Goal: Communication & Community: Answer question/provide support

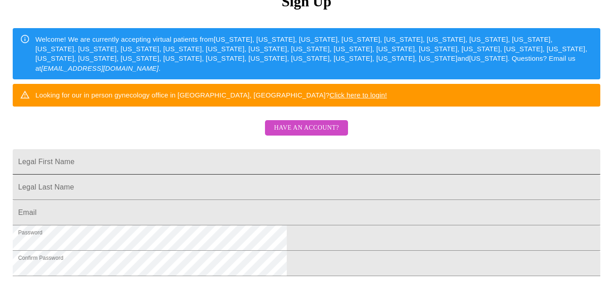
scroll to position [127, 0]
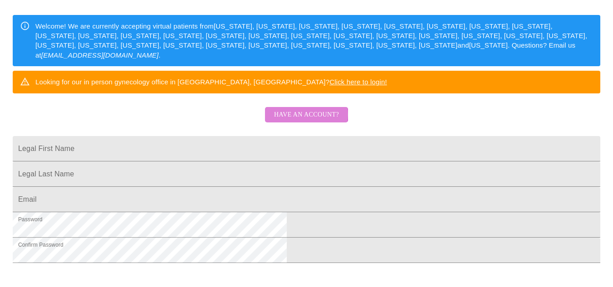
click at [306, 121] on span "Have an account?" at bounding box center [306, 114] width 65 height 11
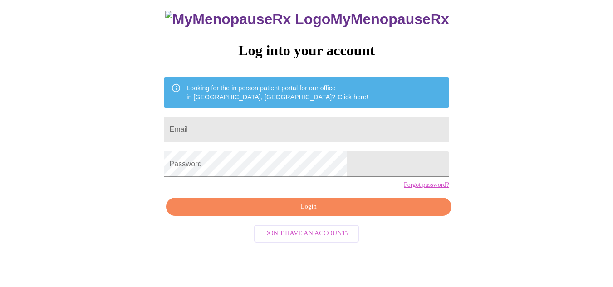
scroll to position [41, 0]
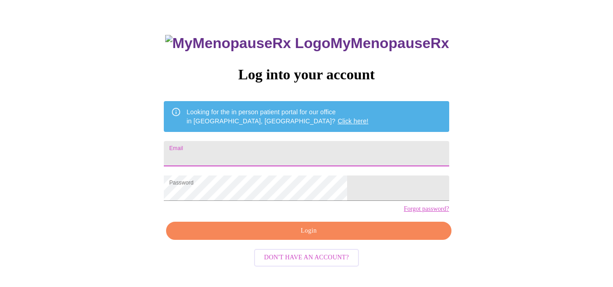
click at [288, 161] on input "Email" at bounding box center [306, 153] width 285 height 25
type input "[EMAIL_ADDRESS][DOMAIN_NAME]"
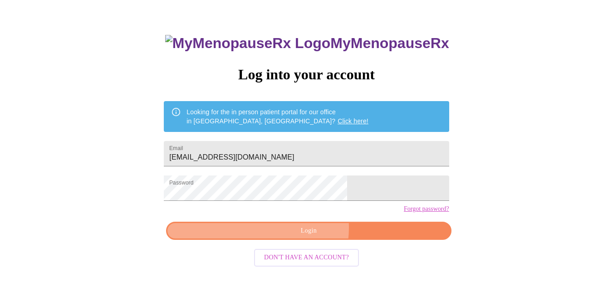
click at [292, 237] on span "Login" at bounding box center [309, 231] width 264 height 11
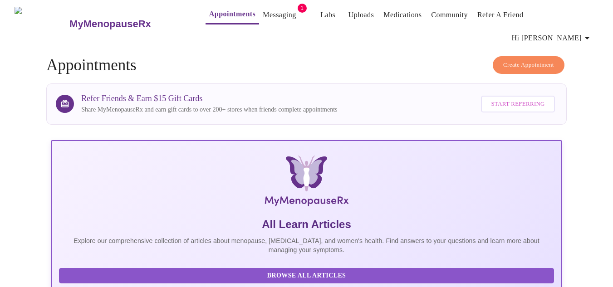
scroll to position [2, 0]
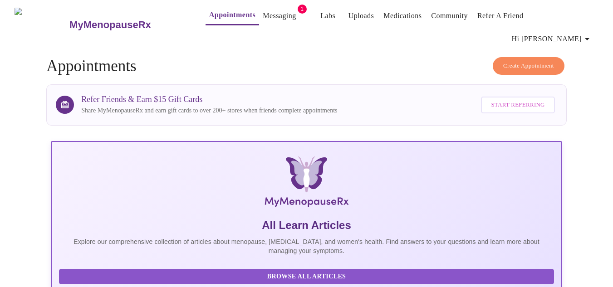
drag, startPoint x: 264, startPoint y: 6, endPoint x: 265, endPoint y: 15, distance: 9.2
click at [265, 15] on span "Appointments Messaging 1 Labs Uploads Medications Community Refer a Friend Hi […" at bounding box center [392, 24] width 411 height 47
click at [265, 15] on link "Messaging" at bounding box center [279, 16] width 33 height 13
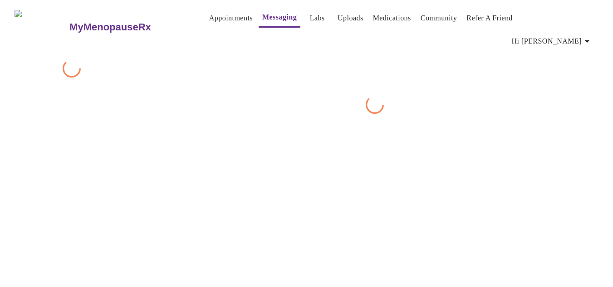
click at [265, 15] on link "Messaging" at bounding box center [279, 17] width 35 height 13
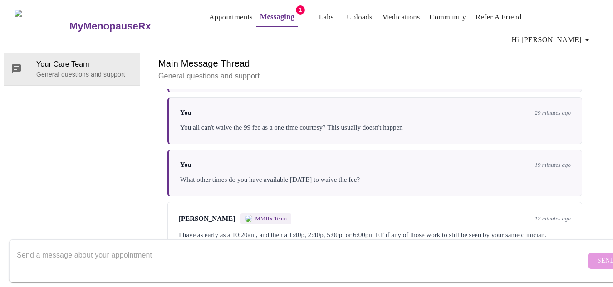
scroll to position [2131, 0]
click at [279, 235] on div "Send" at bounding box center [315, 261] width 631 height 52
click at [262, 250] on textarea "Send a message about your appointment" at bounding box center [302, 261] width 570 height 29
click at [261, 249] on textarea "Send a message about your appointment" at bounding box center [302, 261] width 570 height 29
click at [265, 247] on textarea "Send a message about your appointment" at bounding box center [302, 261] width 570 height 29
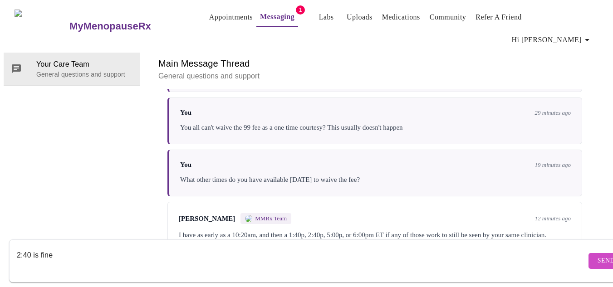
click at [30, 247] on textarea "2:40 is fine" at bounding box center [302, 261] width 570 height 29
click at [57, 247] on textarea "5:00 is fine" at bounding box center [302, 261] width 570 height 29
type textarea "5:00p is fine"
drag, startPoint x: 567, startPoint y: 262, endPoint x: 570, endPoint y: 253, distance: 9.5
click at [570, 253] on form "5:00p is fine Send" at bounding box center [319, 261] width 621 height 43
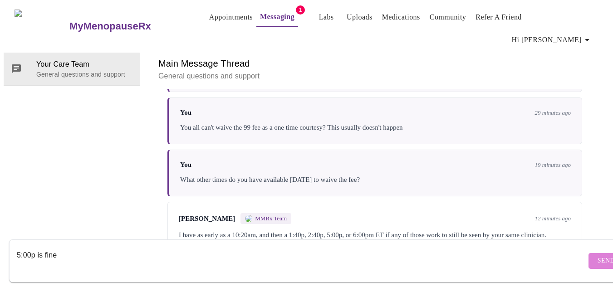
click at [589, 253] on button "Send" at bounding box center [606, 261] width 35 height 16
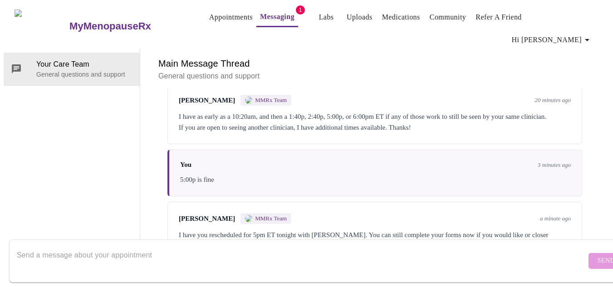
scroll to position [2253, 0]
click at [390, 253] on textarea "Send a message about your appointment" at bounding box center [302, 261] width 570 height 29
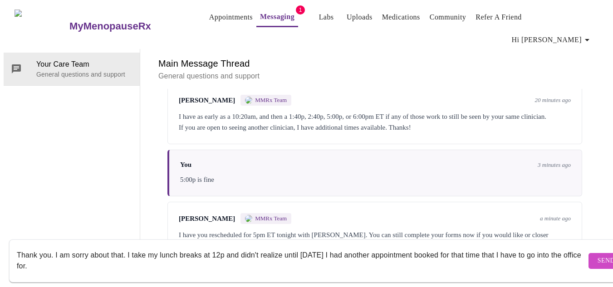
scroll to position [6, 0]
type textarea "Thank you. I am sorry about that. I take my lunch breaks at 12p and didn't real…"
click at [589, 259] on button "Send" at bounding box center [606, 261] width 35 height 16
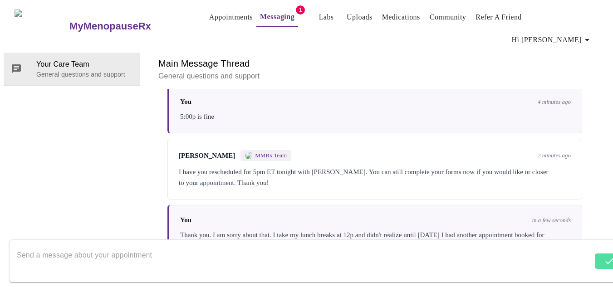
scroll to position [2318, 0]
drag, startPoint x: 423, startPoint y: 217, endPoint x: 14, endPoint y: 116, distance: 421.3
click at [14, 116] on div "Your Care Team General questions and support" at bounding box center [72, 156] width 137 height 214
